Goal: Check status: Check status

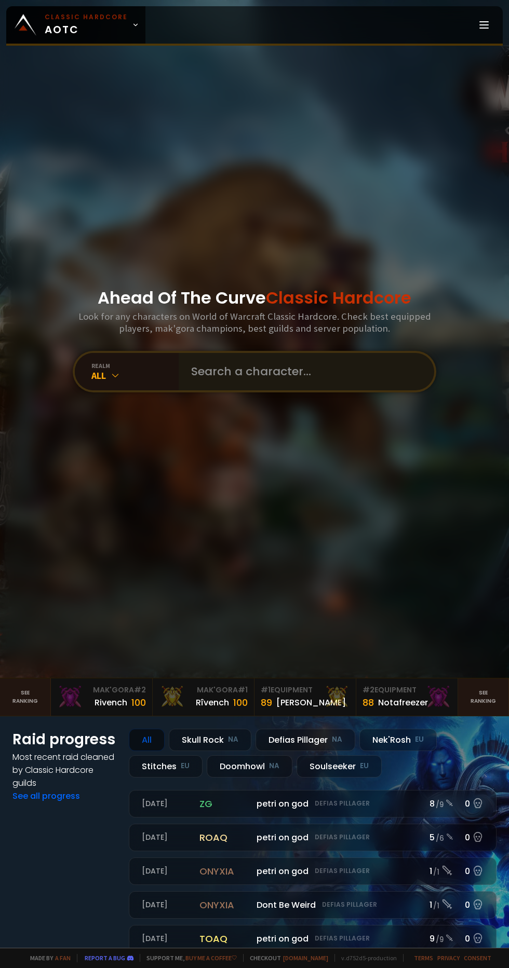
click at [315, 390] on input "text" at bounding box center [303, 371] width 237 height 37
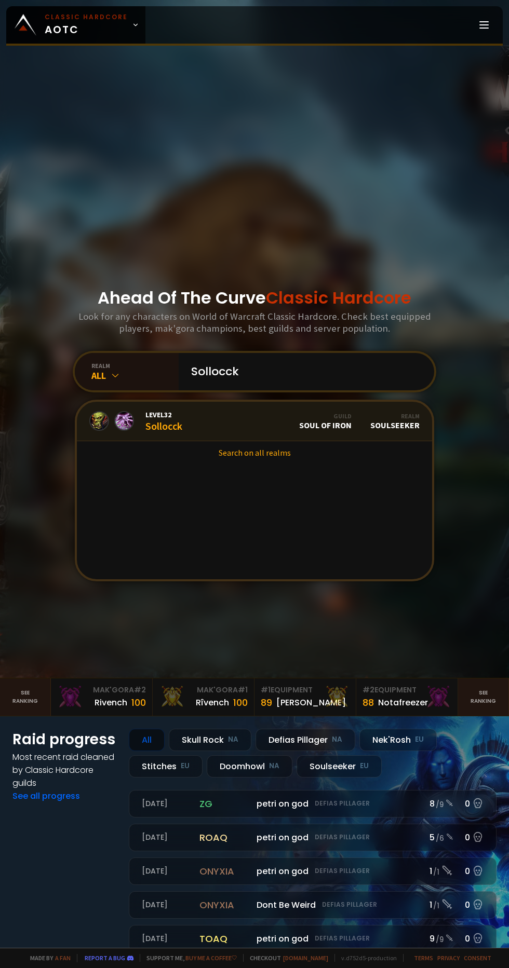
type input "Sollocck"
click at [222, 439] on link "Level 32 Sollocck Guild Soul of Iron Realm Soulseeker" at bounding box center [254, 421] width 355 height 39
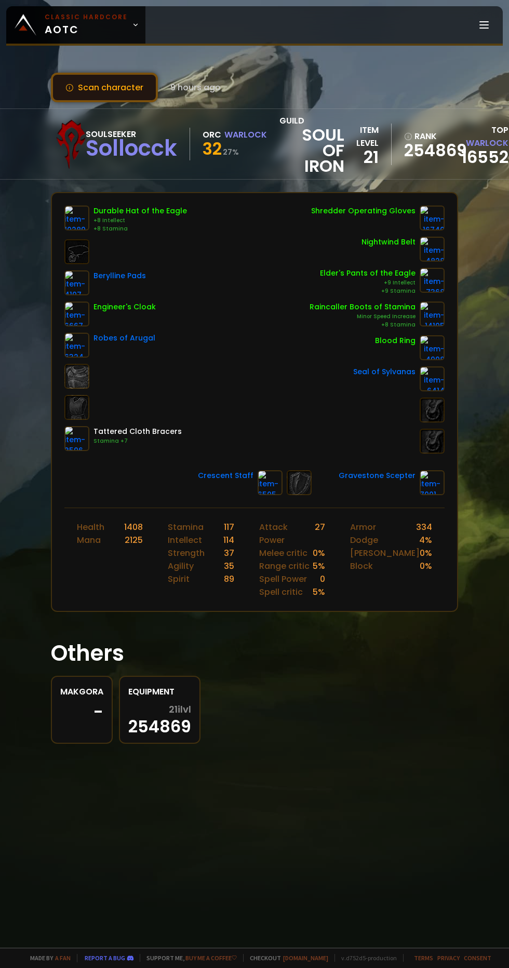
click at [128, 87] on button "Scan character" at bounding box center [104, 88] width 107 height 30
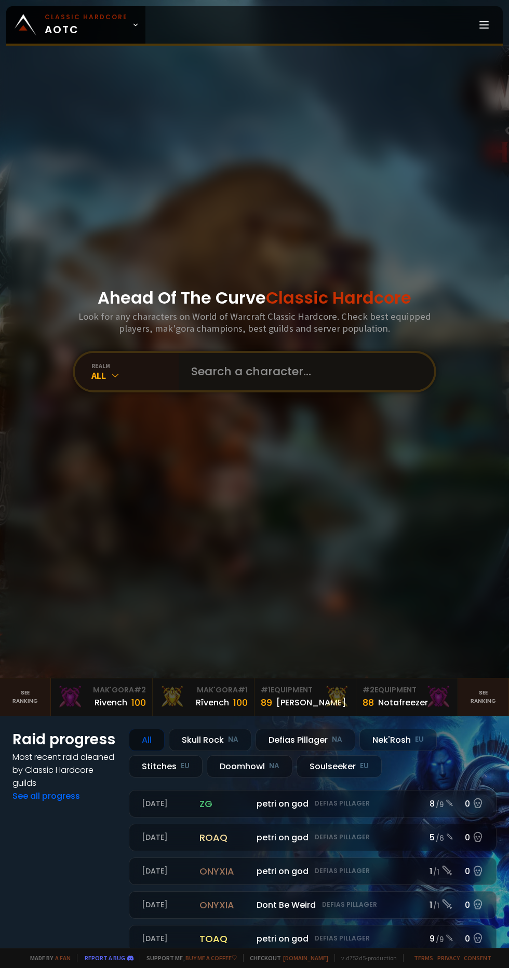
click at [324, 390] on input "text" at bounding box center [303, 371] width 237 height 37
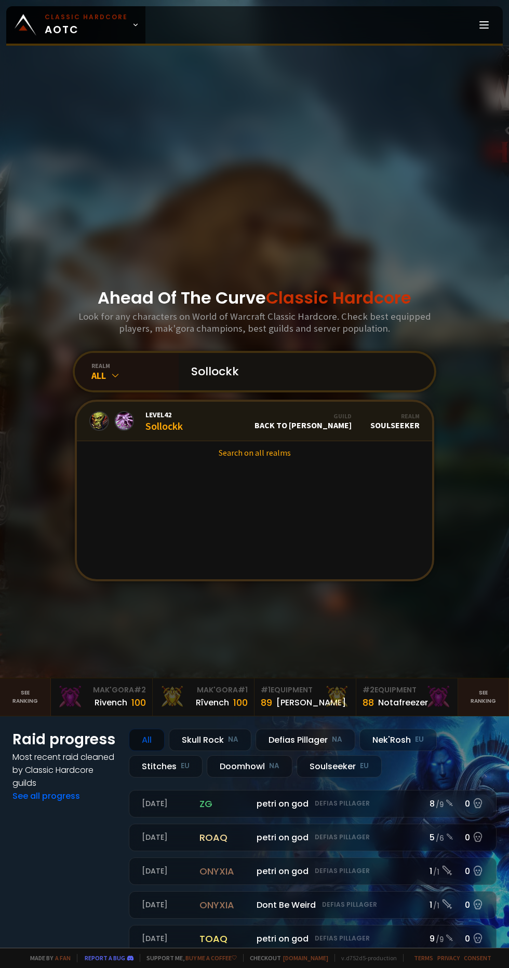
type input "Sollockk"
click at [317, 430] on div "Guild Back to Brill" at bounding box center [302, 421] width 97 height 18
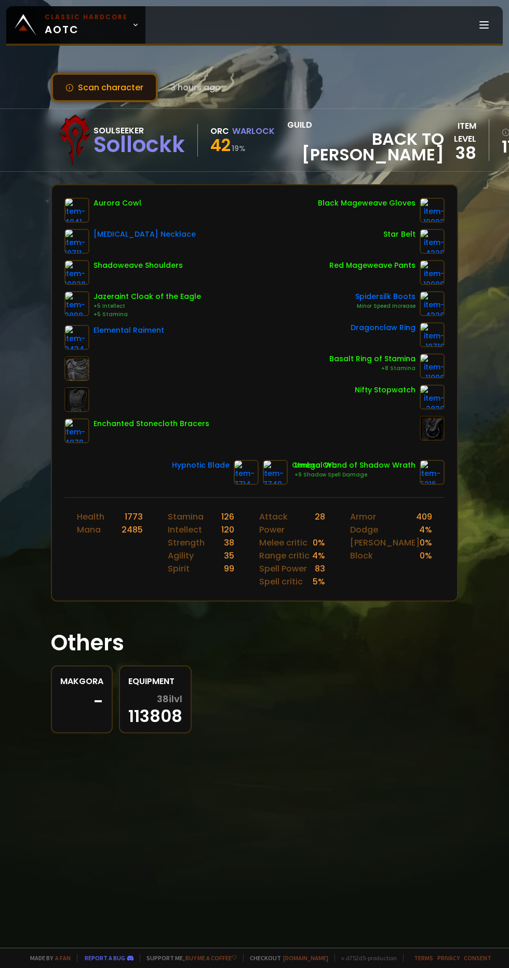
click at [133, 87] on button "Scan character" at bounding box center [104, 88] width 107 height 30
